Goal: Task Accomplishment & Management: Manage account settings

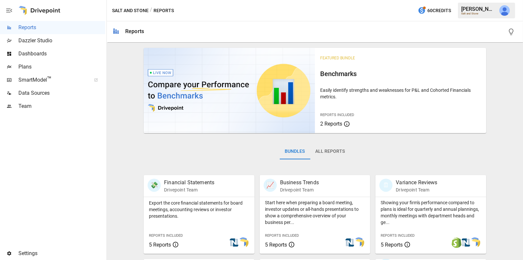
click at [32, 48] on div "Dashboards" at bounding box center [52, 53] width 105 height 13
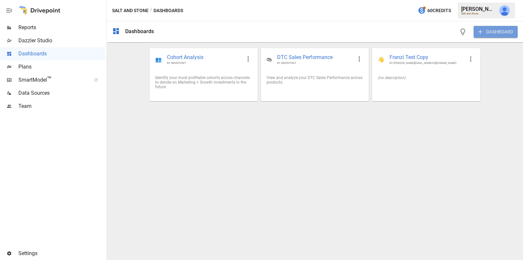
click at [487, 33] on button "DASHBOARD" at bounding box center [495, 32] width 44 height 12
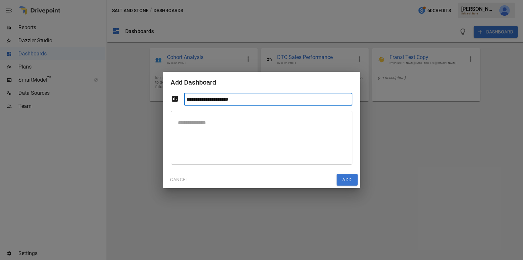
type input "**********"
click at [347, 178] on button "Add" at bounding box center [346, 180] width 21 height 12
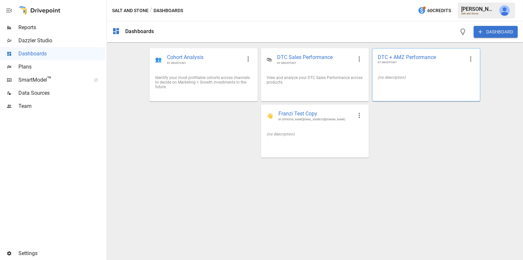
click at [422, 71] on div "(no description)" at bounding box center [425, 77] width 107 height 15
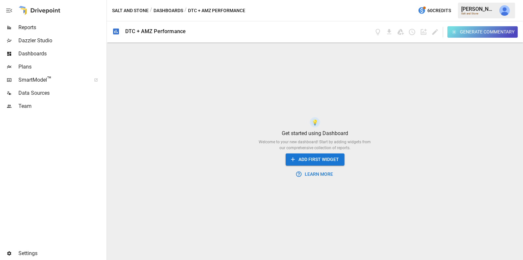
click at [310, 158] on button "ADD FIRST WIDGET" at bounding box center [314, 160] width 59 height 12
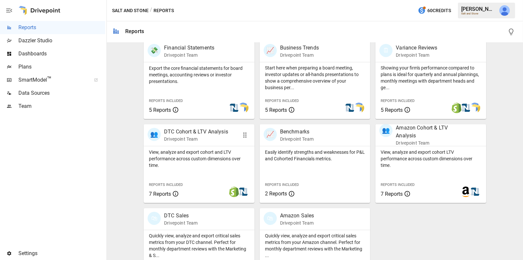
scroll to position [135, 0]
click at [197, 168] on div "View, analyze and export cohort and LTV performance across custom dimensions ov…" at bounding box center [199, 174] width 111 height 57
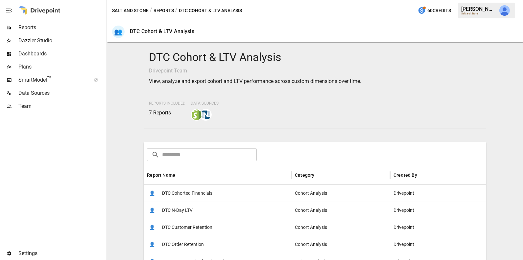
click at [202, 191] on span "DTC Cohorted Financials" at bounding box center [187, 193] width 50 height 17
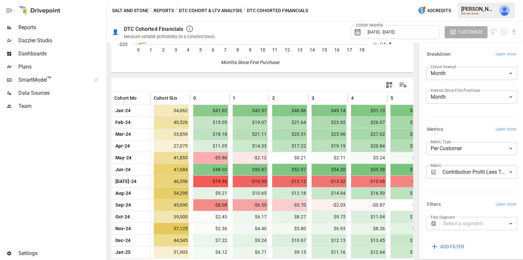
scroll to position [107, 0]
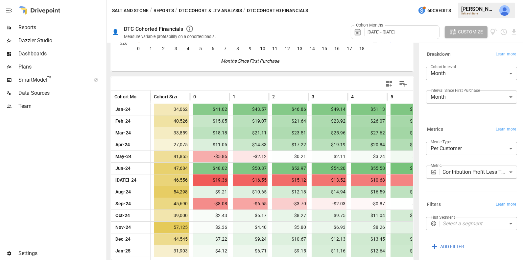
click at [387, 81] on icon "button" at bounding box center [389, 84] width 6 height 6
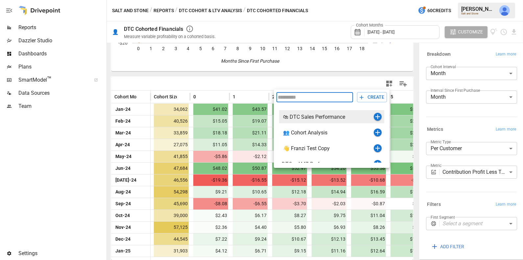
scroll to position [8, 0]
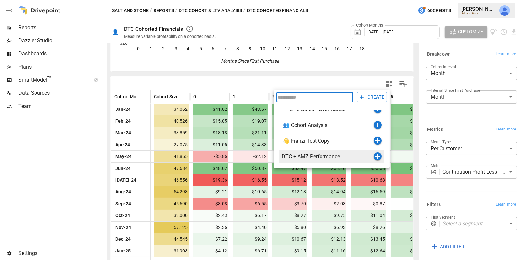
click at [377, 158] on icon "button" at bounding box center [377, 157] width 8 height 8
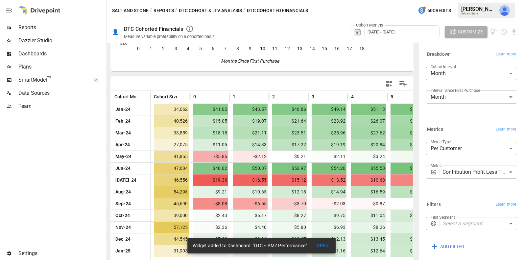
click at [206, 10] on button "DTC Cohort & LTV Analysis" at bounding box center [210, 11] width 63 height 8
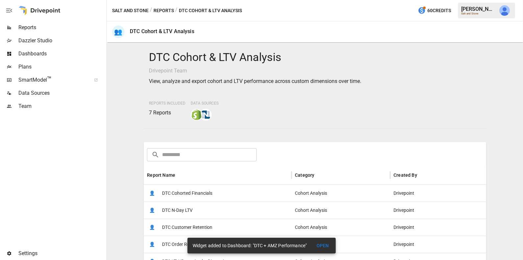
click at [200, 227] on span "DTC Customer Retention" at bounding box center [187, 227] width 50 height 17
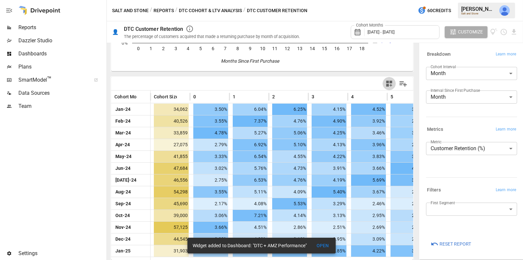
click at [389, 84] on icon "button" at bounding box center [389, 84] width 8 height 8
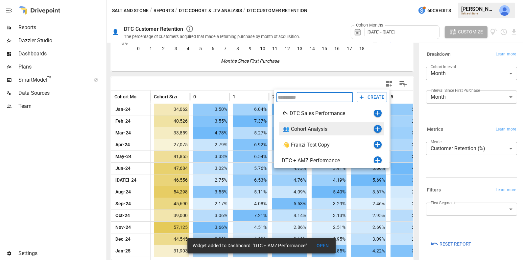
scroll to position [8, 0]
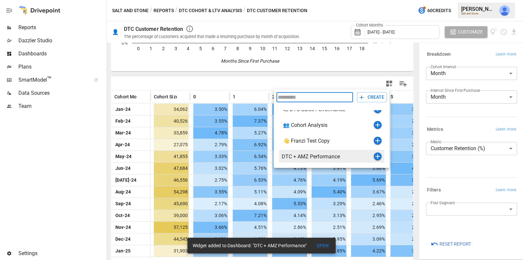
click at [377, 156] on icon "button" at bounding box center [377, 156] width 5 height 5
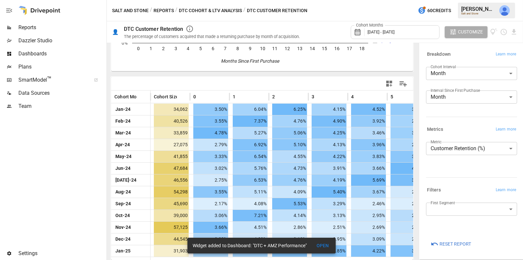
click at [211, 11] on button "DTC Cohort & LTV Analysis" at bounding box center [210, 11] width 63 height 8
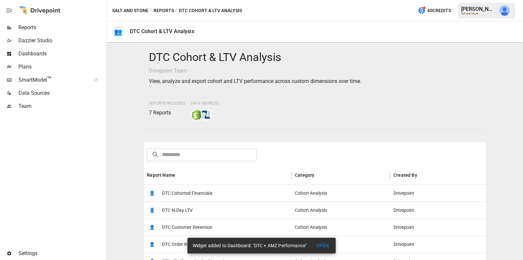
click at [166, 10] on button "Reports" at bounding box center [163, 11] width 20 height 8
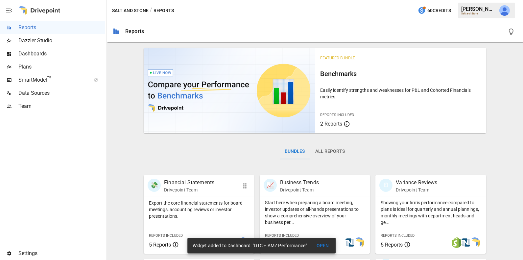
scroll to position [164, 0]
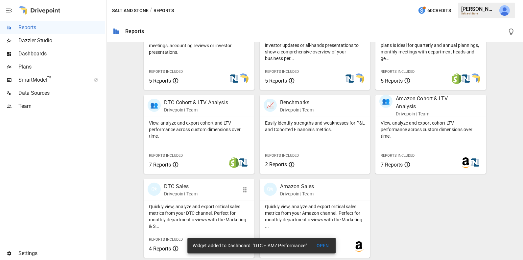
click at [181, 212] on p "Quickly view, analyze and export critical sales metrics from your DTC channel. …" at bounding box center [199, 217] width 100 height 26
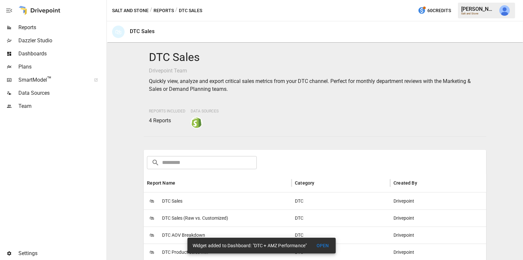
click at [168, 253] on span "DTC Product Sales Mix" at bounding box center [185, 252] width 46 height 17
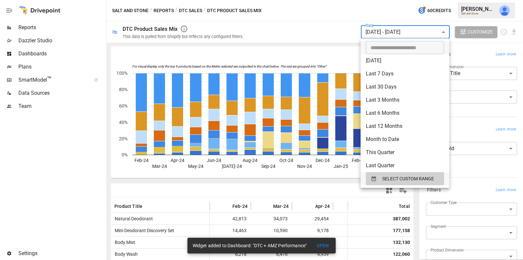
click at [407, 0] on body "Reports Dazzler Studio Dashboards Plans SmartModel ™ Data Sources Team Settings…" at bounding box center [261, 0] width 523 height 0
click at [384, 129] on li "Last 12 Months" at bounding box center [404, 126] width 89 height 13
type input "**********"
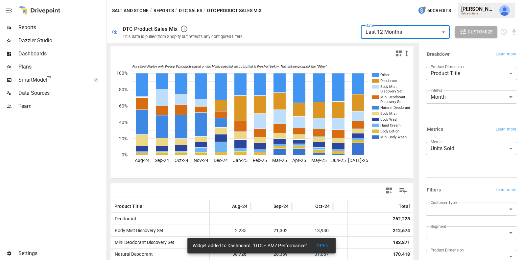
click at [399, 56] on icon "button" at bounding box center [398, 54] width 8 height 8
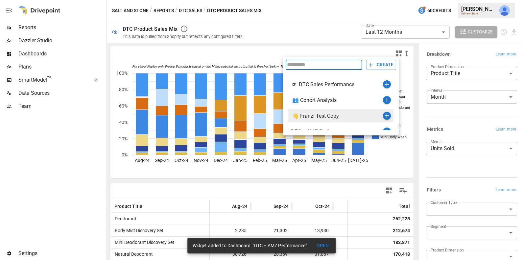
scroll to position [8, 0]
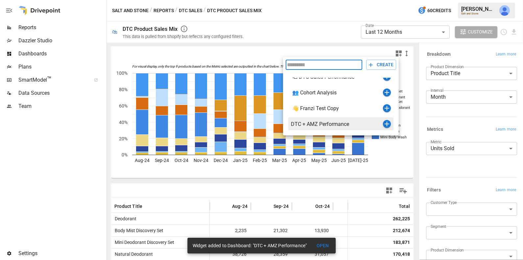
click at [385, 124] on icon "button" at bounding box center [387, 124] width 8 height 8
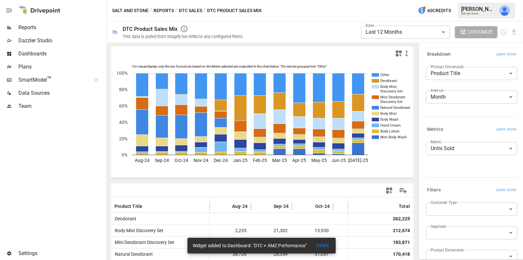
click at [190, 8] on button "DTC Sales" at bounding box center [190, 11] width 23 height 8
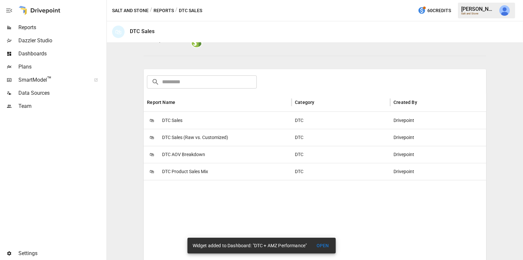
scroll to position [84, 0]
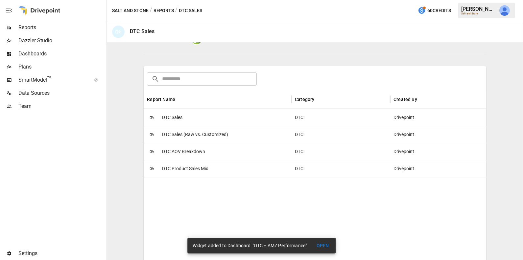
click at [195, 154] on span "DTC AOV Breakdown" at bounding box center [183, 152] width 43 height 17
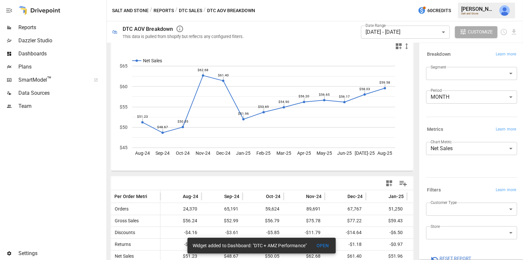
scroll to position [8, 0]
click at [330, 103] on rect "A chart." at bounding box center [263, 106] width 263 height 82
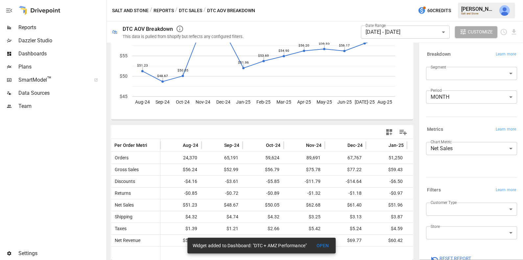
click at [391, 25] on div "Date Range [DATE] - [DATE] ****** ​" at bounding box center [405, 32] width 89 height 18
click at [391, 0] on body "Reports Dazzler Studio Dashboards Plans SmartModel ™ Data Sources Team Settings…" at bounding box center [261, 0] width 523 height 0
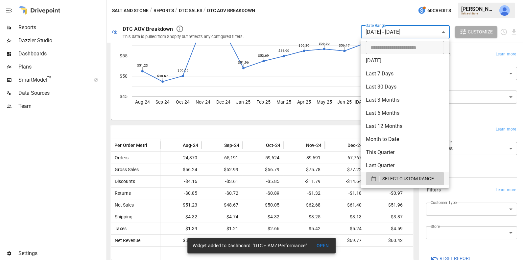
click at [382, 125] on li "Last 12 Months" at bounding box center [404, 126] width 89 height 13
type input "**********"
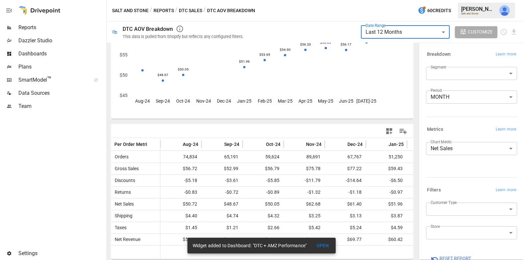
scroll to position [58, 0]
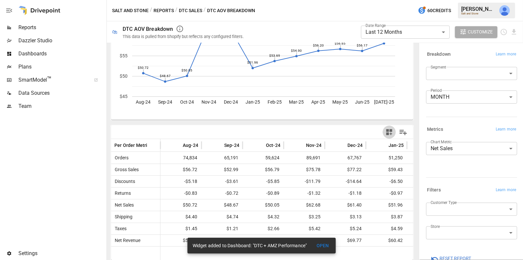
click at [386, 134] on icon "button" at bounding box center [389, 132] width 6 height 6
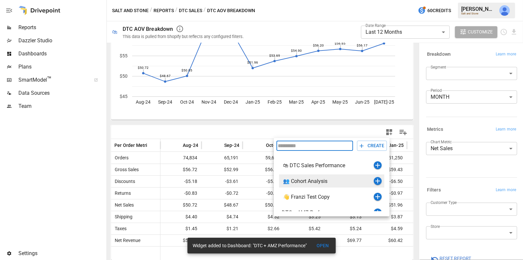
scroll to position [8, 0]
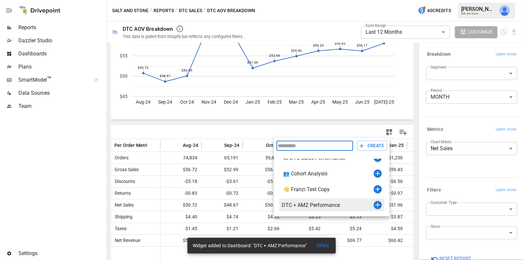
click at [377, 204] on icon "button" at bounding box center [377, 205] width 5 height 5
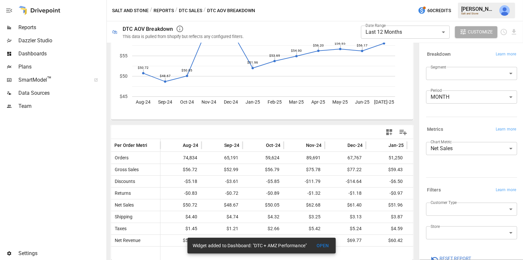
click at [183, 11] on button "DTC Sales" at bounding box center [190, 11] width 23 height 8
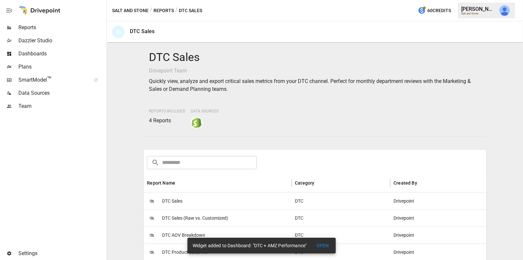
click at [178, 202] on span "DTC Sales" at bounding box center [172, 201] width 20 height 17
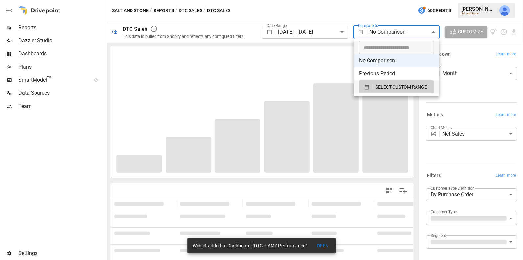
click at [382, 0] on body "**********" at bounding box center [261, 0] width 523 height 0
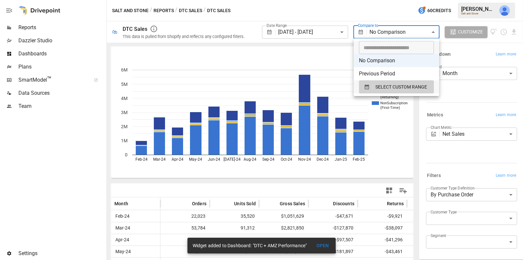
click at [376, 14] on div at bounding box center [261, 130] width 523 height 260
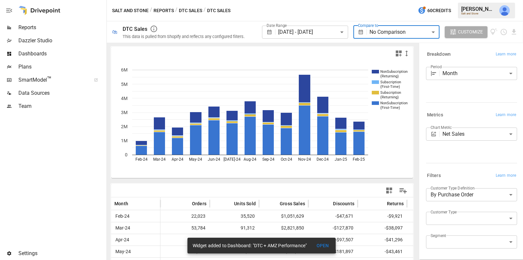
click at [333, 0] on body "**********" at bounding box center [261, 0] width 523 height 0
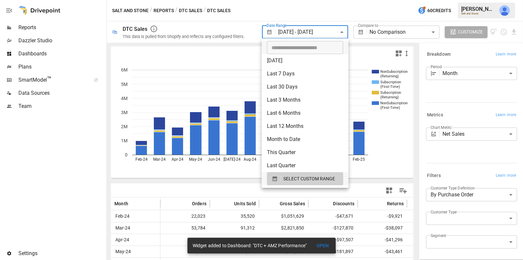
click at [298, 128] on li "Last 12 Months" at bounding box center [304, 126] width 87 height 13
type input "**********"
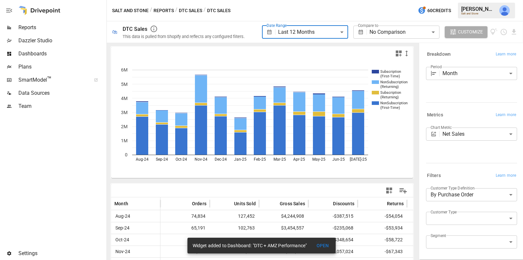
click at [397, 57] on icon "button" at bounding box center [398, 54] width 8 height 8
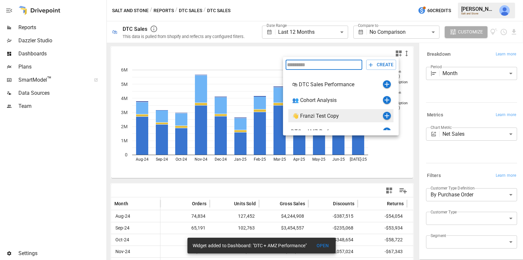
scroll to position [8, 0]
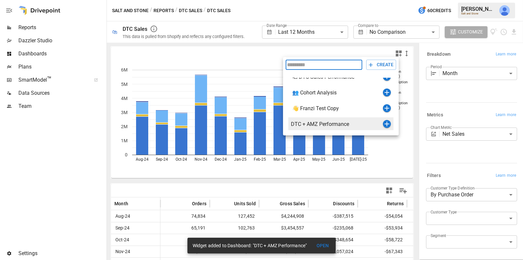
click at [387, 123] on icon "button" at bounding box center [386, 124] width 5 height 5
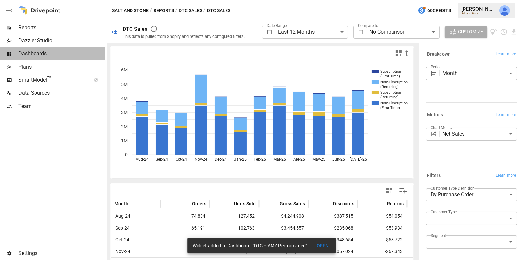
click at [66, 49] on div "Dashboards" at bounding box center [52, 53] width 105 height 13
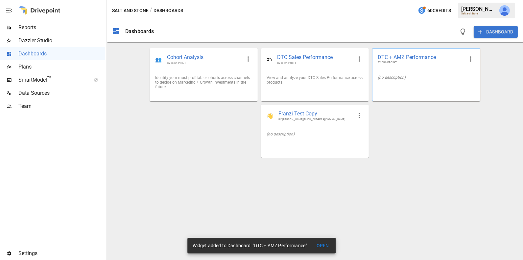
click at [403, 71] on div "(no description)" at bounding box center [425, 77] width 107 height 15
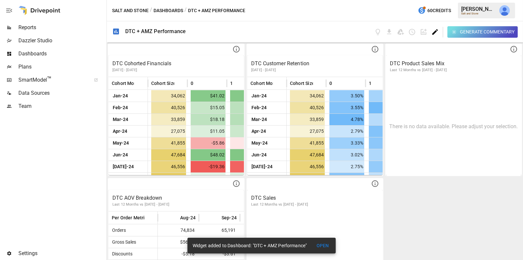
click at [436, 32] on icon "Edit dashboard" at bounding box center [435, 32] width 8 height 8
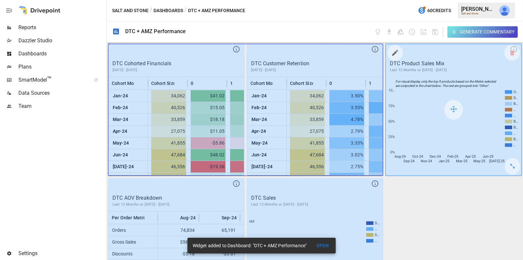
drag, startPoint x: 236, startPoint y: 163, endPoint x: 424, endPoint y: 150, distance: 187.6
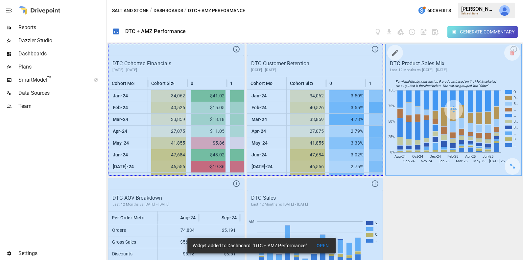
click at [424, 150] on div "DTC Cohorted Financials [DATE] - [DATE] Cohort Month Cohort Size 0 1 2 [DATE]-2…" at bounding box center [315, 152] width 416 height 218
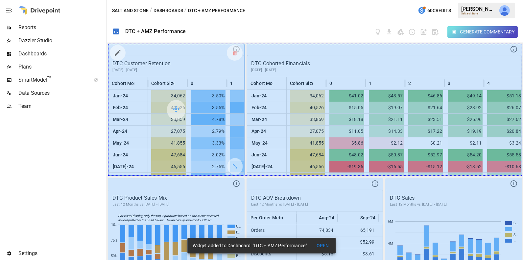
drag, startPoint x: 237, startPoint y: 166, endPoint x: 473, endPoint y: 146, distance: 237.3
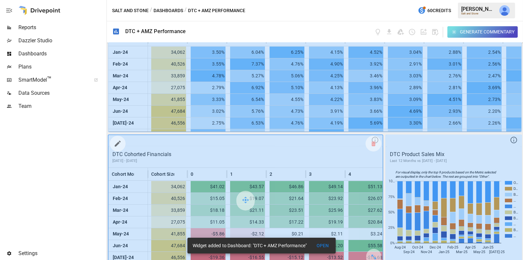
scroll to position [143, 0]
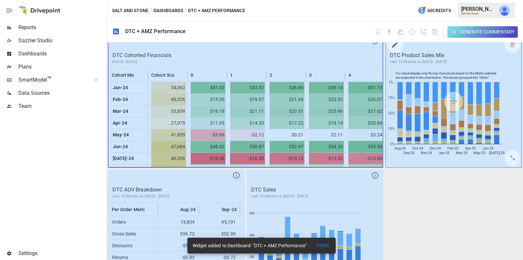
drag, startPoint x: 373, startPoint y: 160, endPoint x: 445, endPoint y: 160, distance: 71.9
click at [445, 160] on div "DTC Customer Retention [DATE] - [DATE] Cohort Month Cohort Size 0 1 2 3 4 5 6 7…" at bounding box center [315, 152] width 416 height 218
drag, startPoint x: 374, startPoint y: 154, endPoint x: 446, endPoint y: 152, distance: 72.0
click at [446, 152] on div "DTC Customer Retention [DATE] - [DATE] Cohort Month Cohort Size 0 1 2 3 4 5 6 7…" at bounding box center [315, 152] width 416 height 218
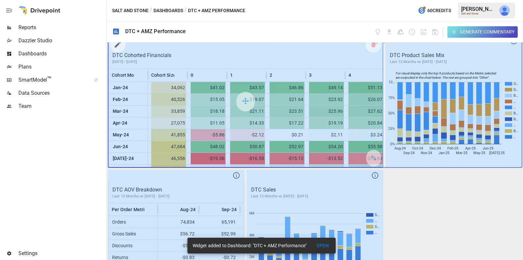
drag, startPoint x: 373, startPoint y: 159, endPoint x: 456, endPoint y: 154, distance: 83.2
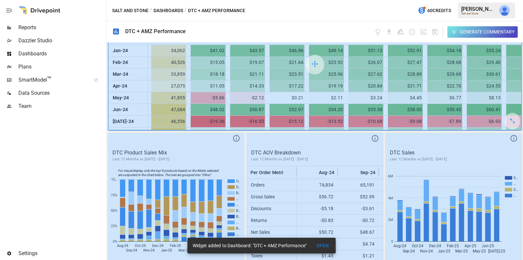
scroll to position [185, 0]
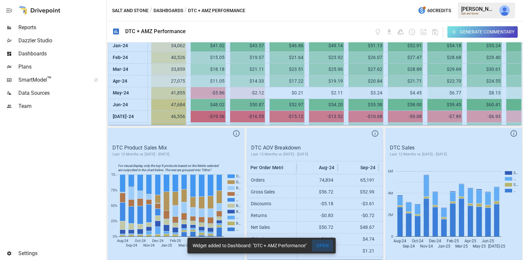
click at [322, 244] on button "OPEN" at bounding box center [322, 246] width 21 height 12
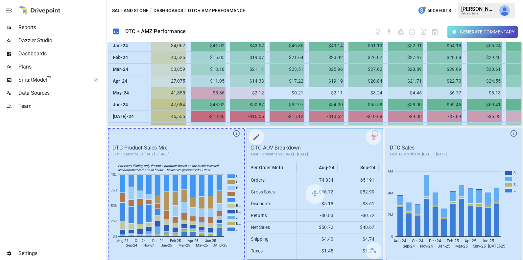
drag, startPoint x: 240, startPoint y: 252, endPoint x: 281, endPoint y: 252, distance: 40.4
click at [281, 252] on div "DTC Customer Retention [DATE] - [DATE] Cohort Month Cohort Size 0 1 2 3 4 5 6 7…" at bounding box center [315, 152] width 416 height 218
drag, startPoint x: 234, startPoint y: 250, endPoint x: 278, endPoint y: 247, distance: 44.5
click at [278, 247] on div "DTC Customer Retention [DATE] - [DATE] Cohort Month Cohort Size 0 1 2 3 4 5 6 7…" at bounding box center [315, 152] width 416 height 218
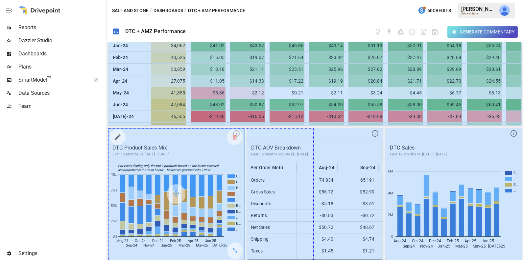
drag, startPoint x: 235, startPoint y: 246, endPoint x: 283, endPoint y: 246, distance: 48.3
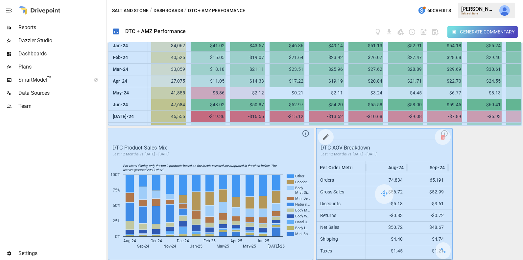
scroll to position [320, 0]
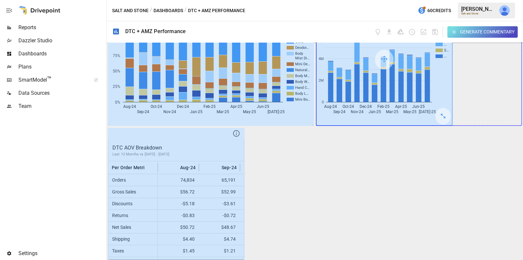
drag, startPoint x: 444, startPoint y: 115, endPoint x: 496, endPoint y: 115, distance: 51.9
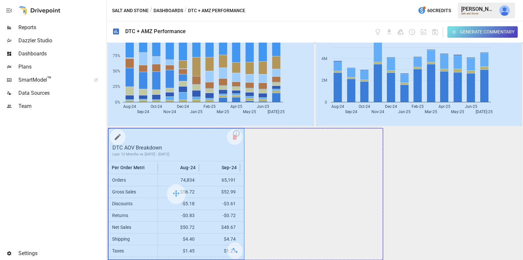
drag, startPoint x: 235, startPoint y: 251, endPoint x: 363, endPoint y: 232, distance: 128.9
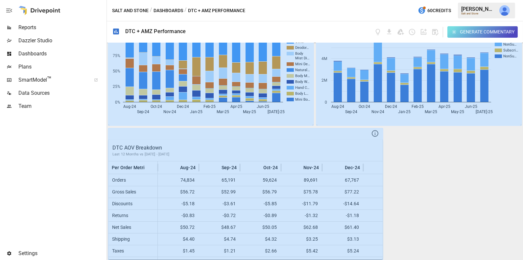
click at [402, 184] on div "DTC Customer Retention [DATE] - [DATE] Cohort Month Cohort Size 0 1 2 3 4 5 6 7…" at bounding box center [315, 152] width 416 height 218
click at [433, 31] on icon "button" at bounding box center [435, 32] width 6 height 6
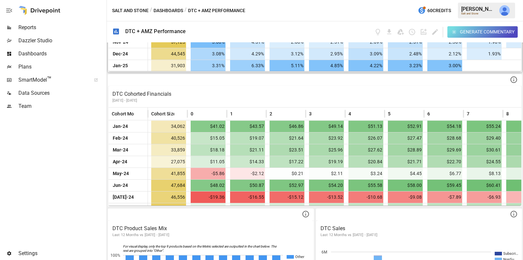
scroll to position [0, 0]
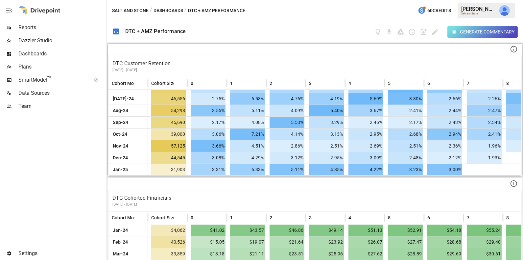
click at [214, 61] on p "DTC Customer Retention" at bounding box center [314, 64] width 405 height 8
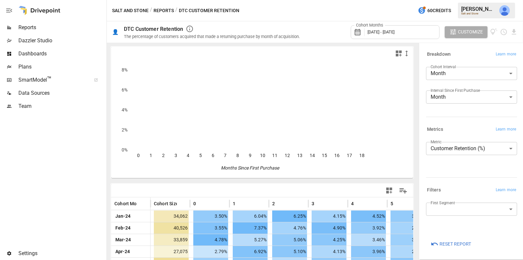
click at [399, 24] on div "Cohort Months [DATE] - [DATE]" at bounding box center [394, 32] width 89 height 18
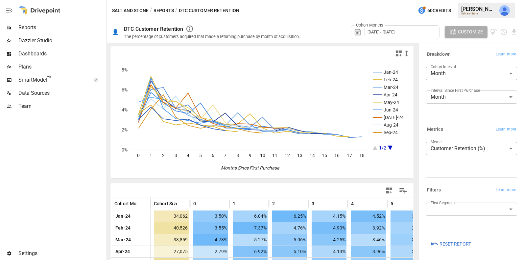
click at [394, 34] on span "[DATE] - [DATE]" at bounding box center [380, 32] width 27 height 5
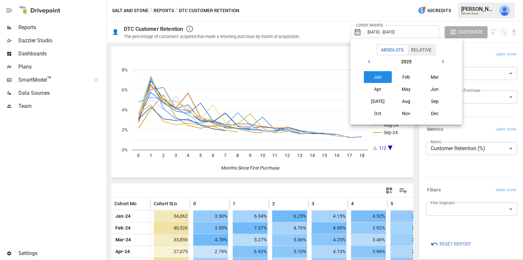
click at [428, 53] on button "Relative" at bounding box center [421, 50] width 28 height 10
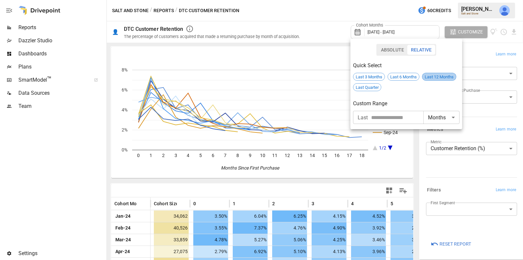
click at [436, 77] on span "Last 12 Months" at bounding box center [438, 77] width 33 height 5
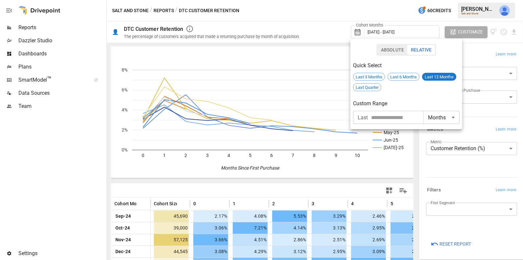
click at [391, 191] on div at bounding box center [261, 130] width 523 height 260
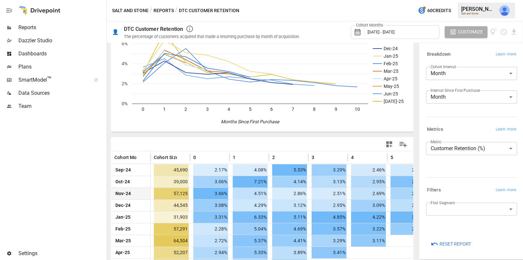
scroll to position [84, 0]
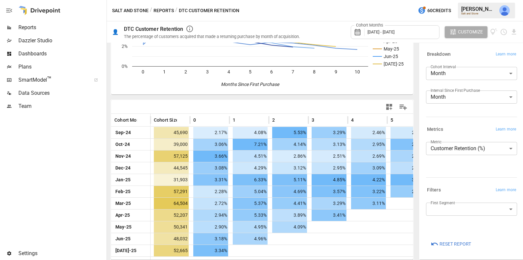
click at [386, 109] on icon "button" at bounding box center [389, 107] width 8 height 8
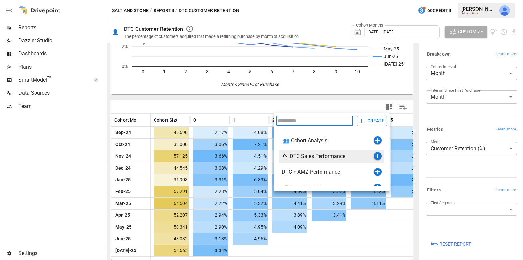
scroll to position [8, 0]
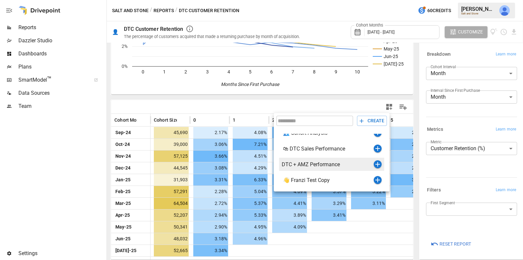
click at [377, 164] on icon "button" at bounding box center [377, 164] width 5 height 5
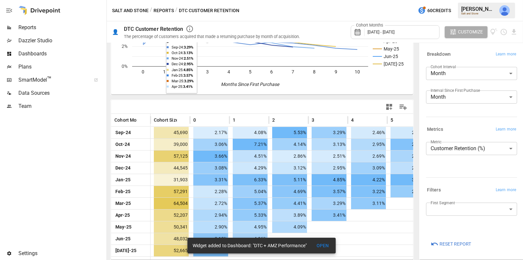
click at [165, 8] on button "Reports" at bounding box center [163, 11] width 20 height 8
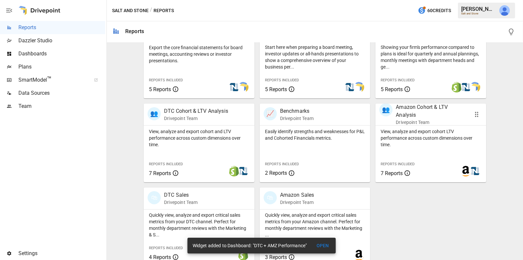
scroll to position [164, 0]
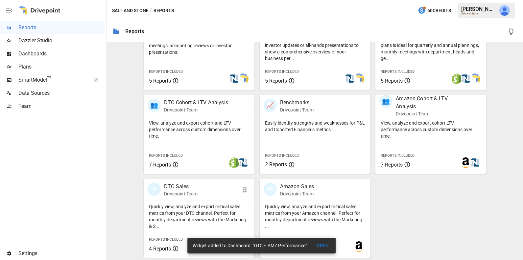
click at [222, 201] on div "Quickly view, analyze and export critical sales metrics from your DTC channel. …" at bounding box center [199, 215] width 111 height 29
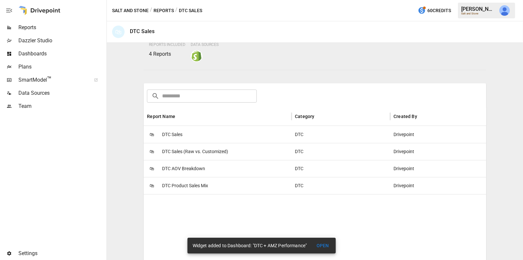
scroll to position [68, 0]
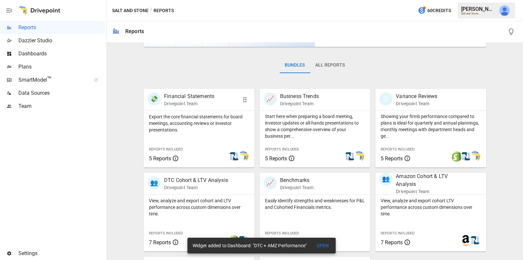
scroll to position [129, 0]
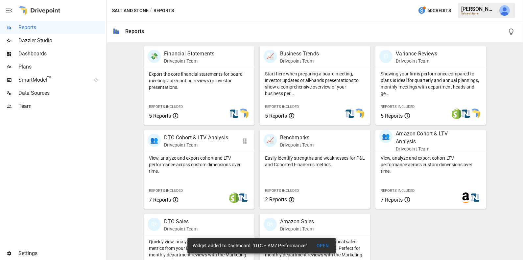
click at [211, 168] on p "View, analyze and export cohort and LTV performance across custom dimensions ov…" at bounding box center [199, 165] width 100 height 20
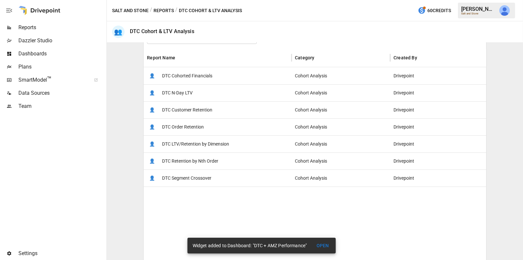
scroll to position [119, 0]
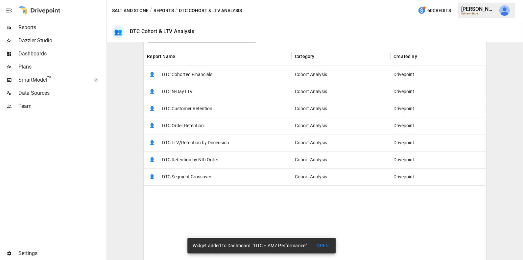
click at [210, 176] on span "DTC Segment Crossover" at bounding box center [186, 177] width 49 height 17
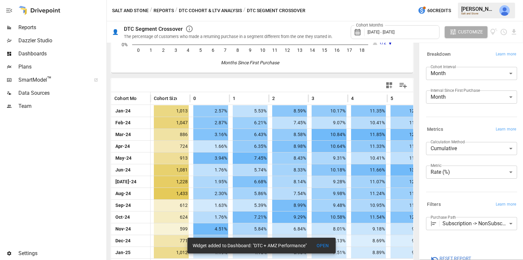
scroll to position [107, 0]
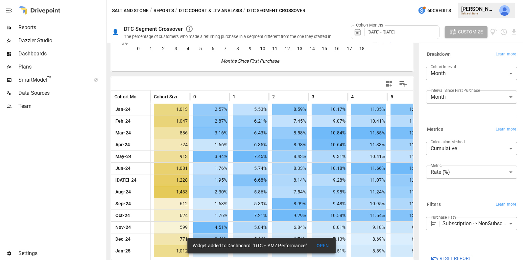
click at [381, 36] on div "Cohort Months [DATE] - [DATE]" at bounding box center [394, 32] width 89 height 14
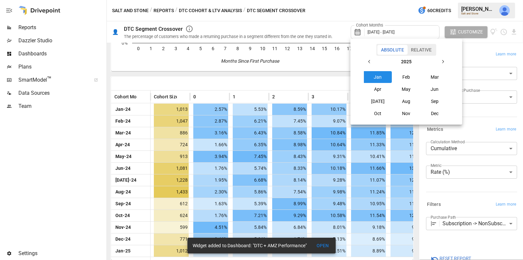
click at [420, 53] on button "Relative" at bounding box center [421, 50] width 28 height 10
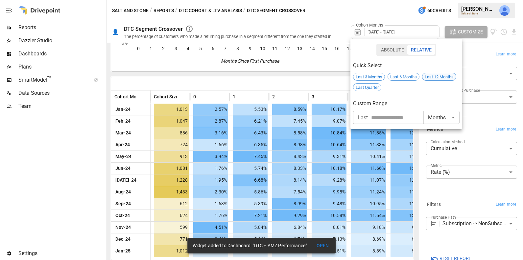
click at [438, 76] on span "Last 12 Months" at bounding box center [438, 77] width 33 height 5
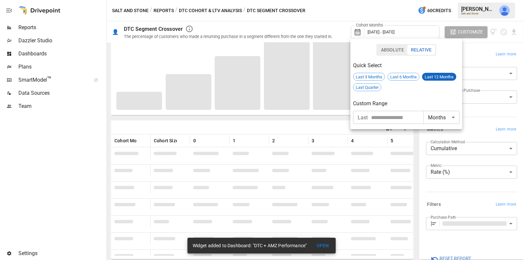
scroll to position [62, 0]
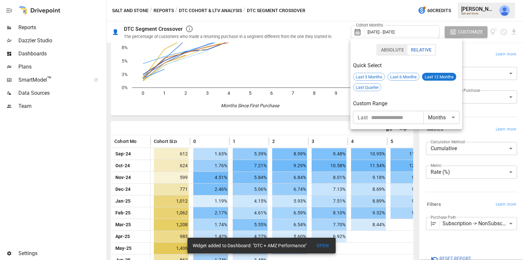
click at [301, 111] on div at bounding box center [261, 130] width 523 height 260
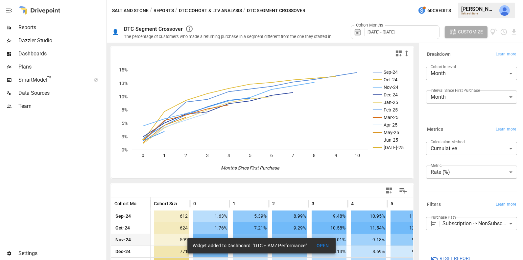
scroll to position [1, 0]
